Goal: Task Accomplishment & Management: Use online tool/utility

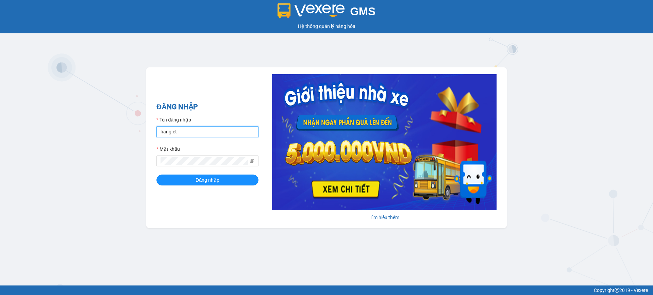
click at [198, 131] on input "hang.ct" at bounding box center [207, 131] width 102 height 11
type input "nguyenhoa.ct"
click at [252, 158] on icon "eye-invisible" at bounding box center [252, 160] width 5 height 5
click at [156, 174] on button "Đăng nhập" at bounding box center [207, 179] width 102 height 11
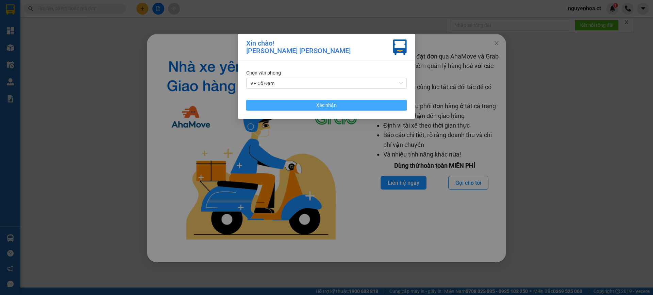
click at [334, 107] on span "Xác nhận" at bounding box center [326, 104] width 20 height 7
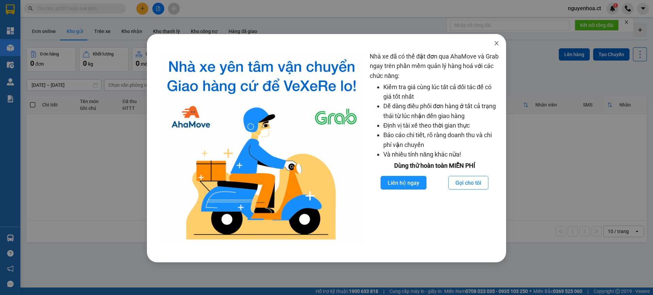
click at [500, 43] on span "Close" at bounding box center [496, 43] width 19 height 19
